Goal: Task Accomplishment & Management: Complete application form

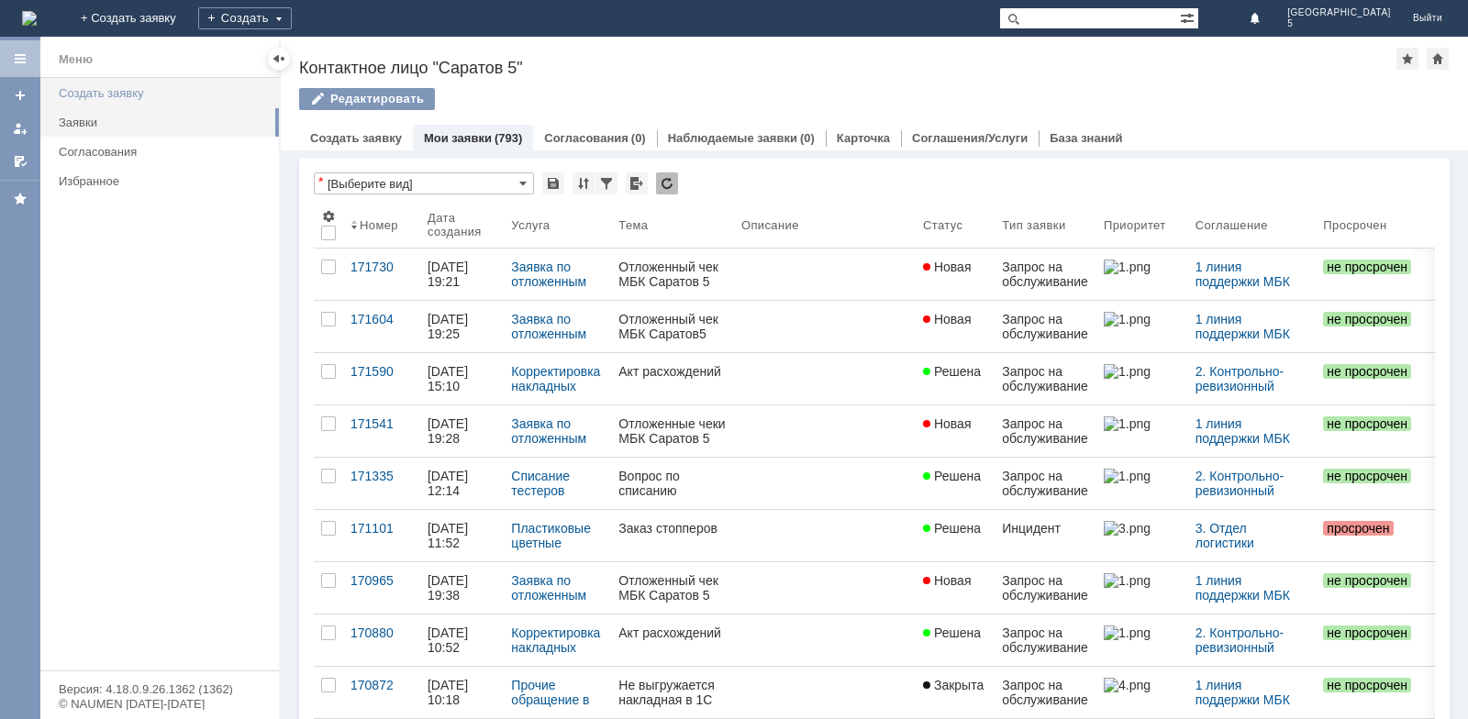
click at [129, 87] on div "Создать заявку" at bounding box center [163, 93] width 209 height 14
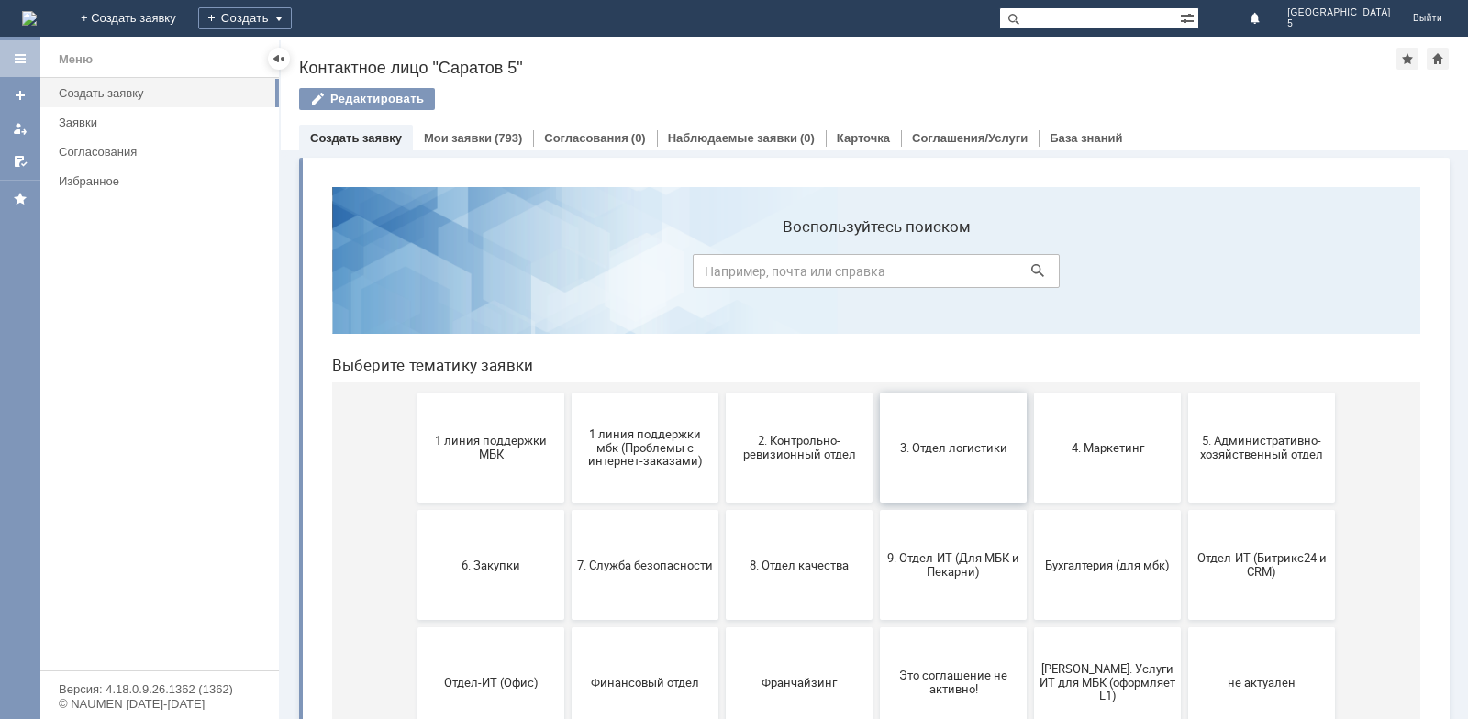
click at [941, 460] on button "3. Отдел логистики" at bounding box center [953, 448] width 147 height 110
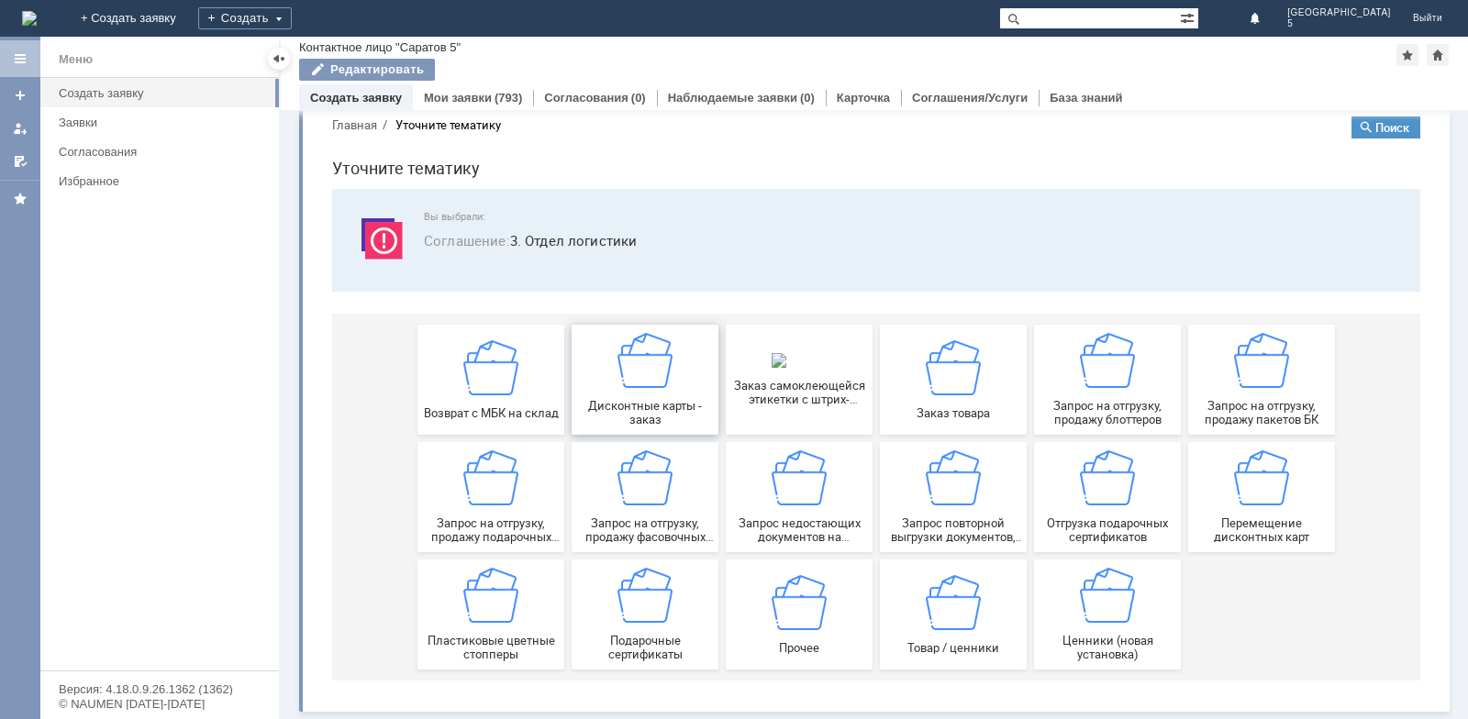
click at [662, 401] on span "Дисконтные карты - заказ" at bounding box center [645, 413] width 136 height 28
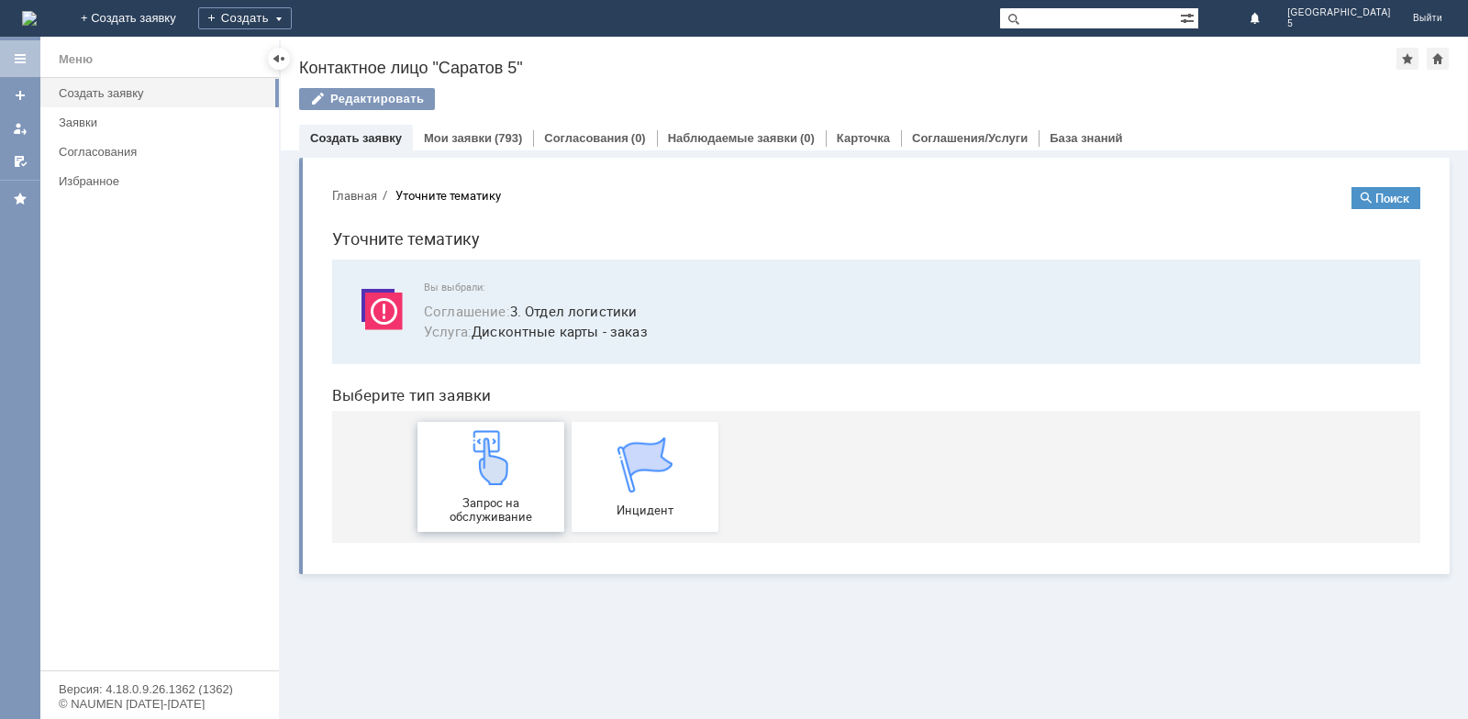
click at [502, 471] on img at bounding box center [490, 457] width 55 height 55
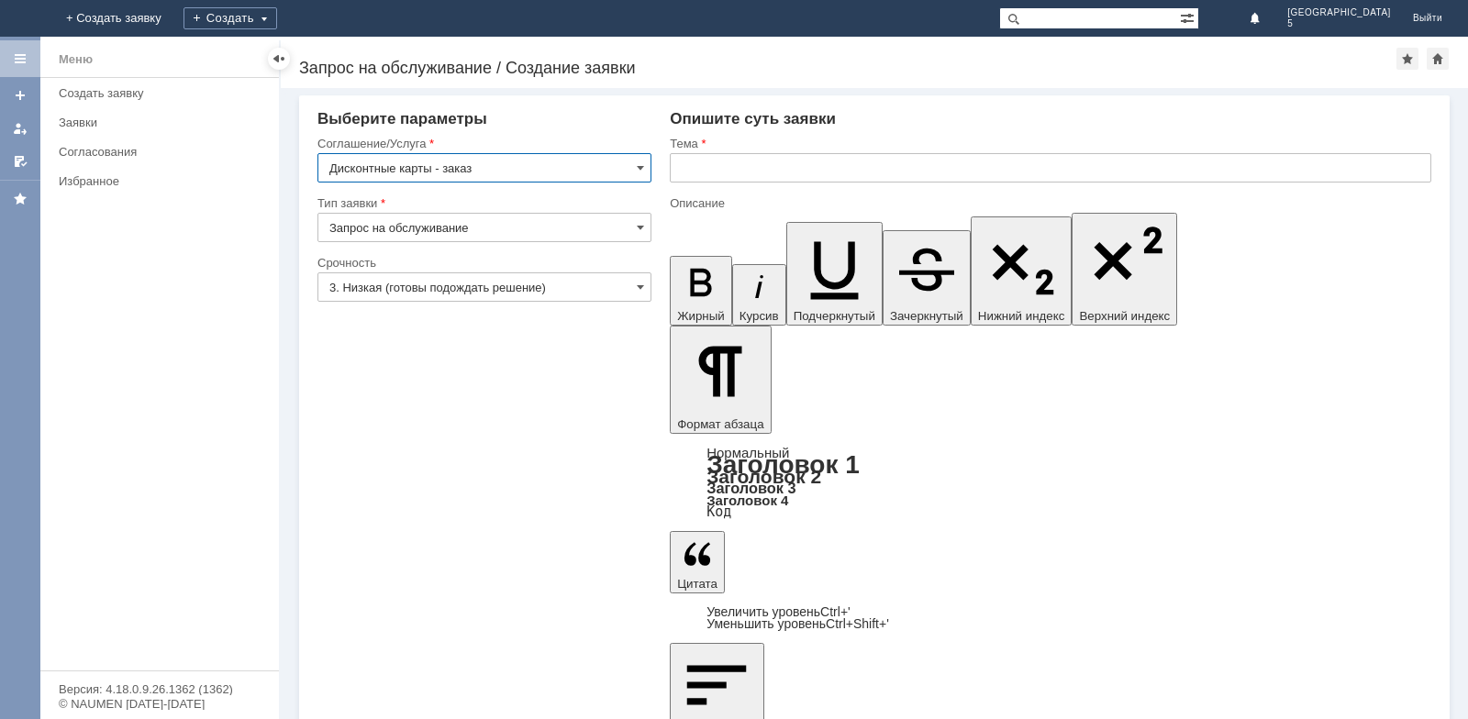
click at [815, 172] on input "text" at bounding box center [1051, 167] width 762 height 29
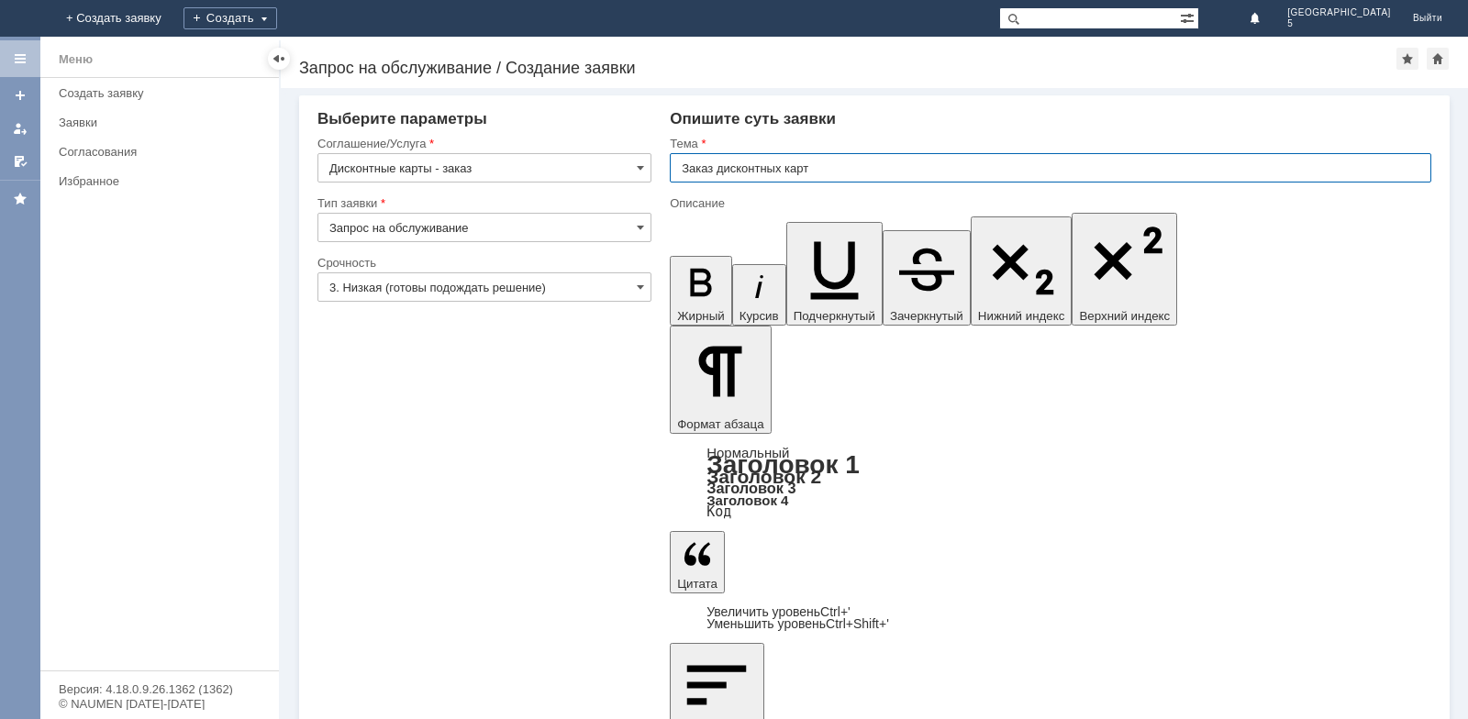
type input "Заказ дисконтных карт"
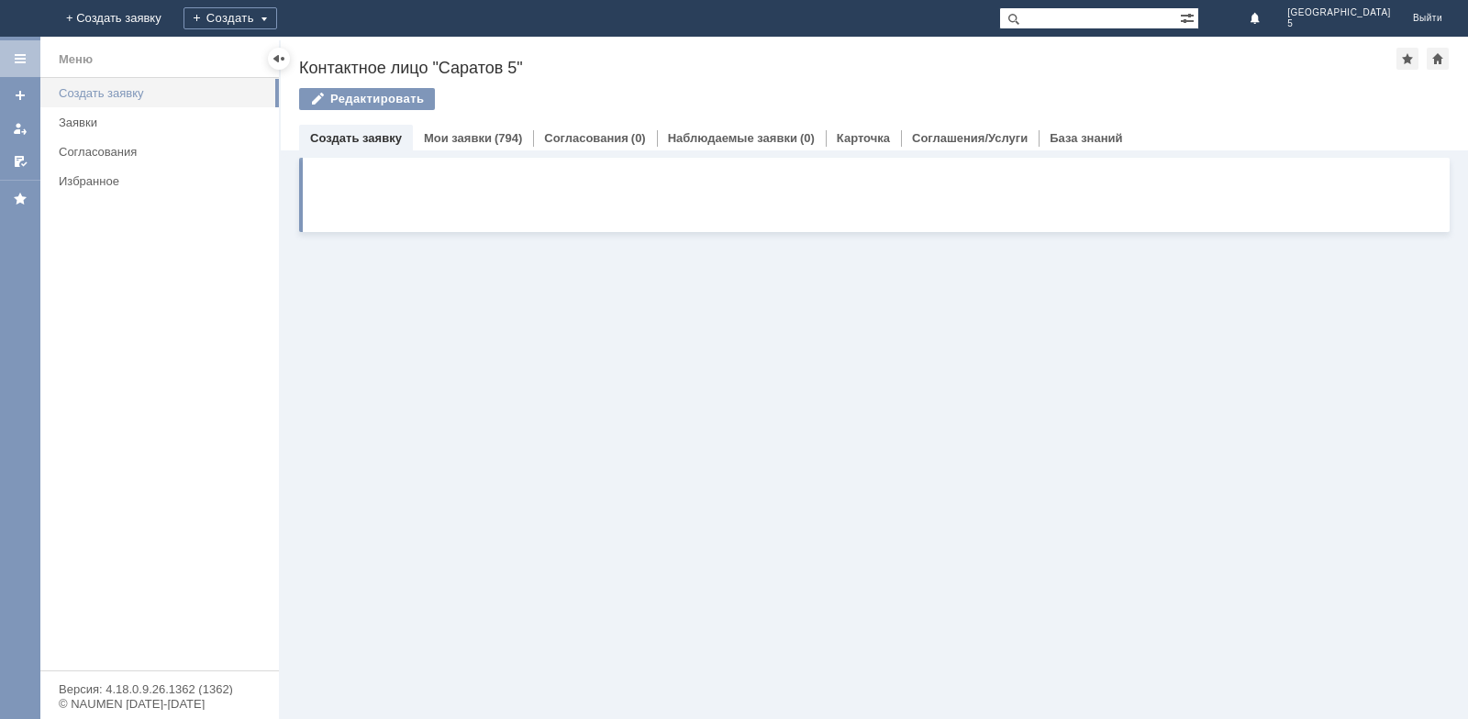
click at [88, 103] on link "Создать заявку" at bounding box center [163, 93] width 224 height 28
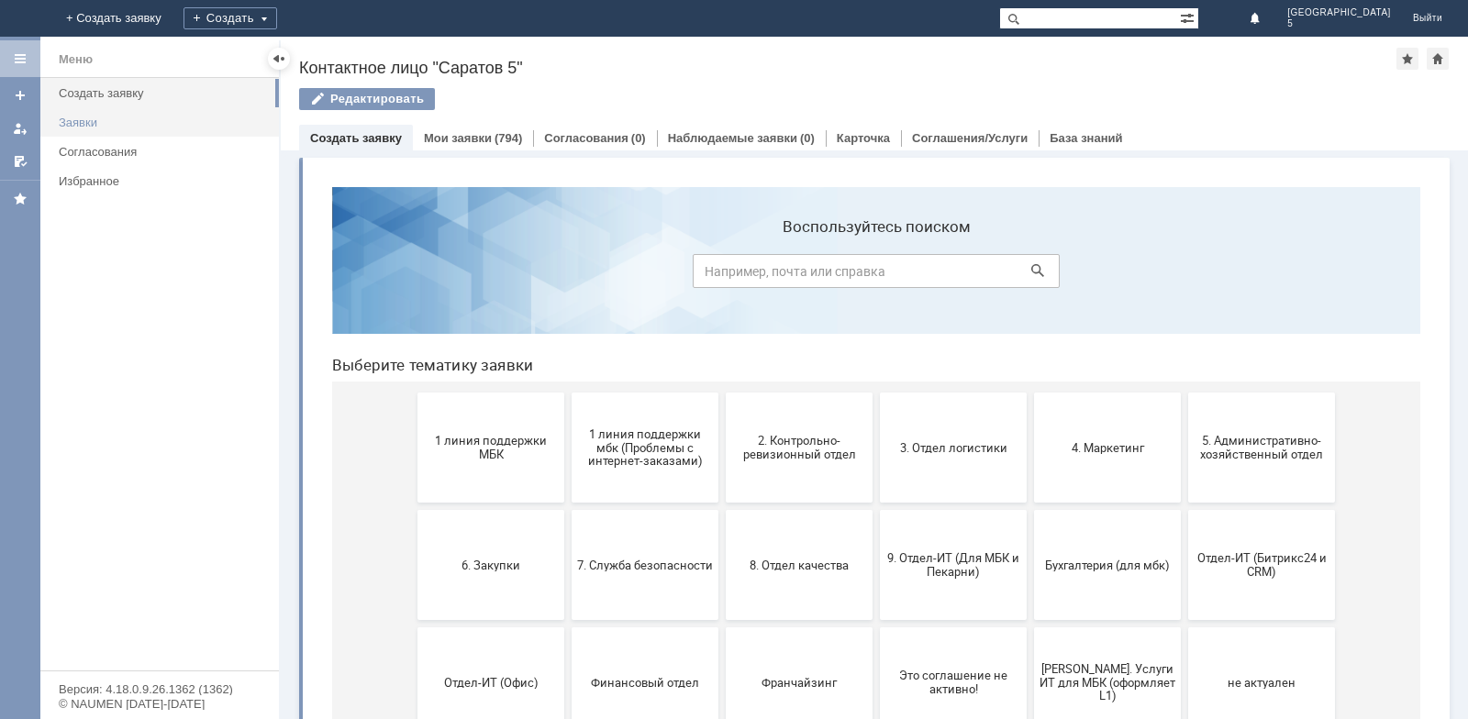
click at [90, 117] on div "Заявки" at bounding box center [163, 123] width 209 height 14
